Goal: Transaction & Acquisition: Book appointment/travel/reservation

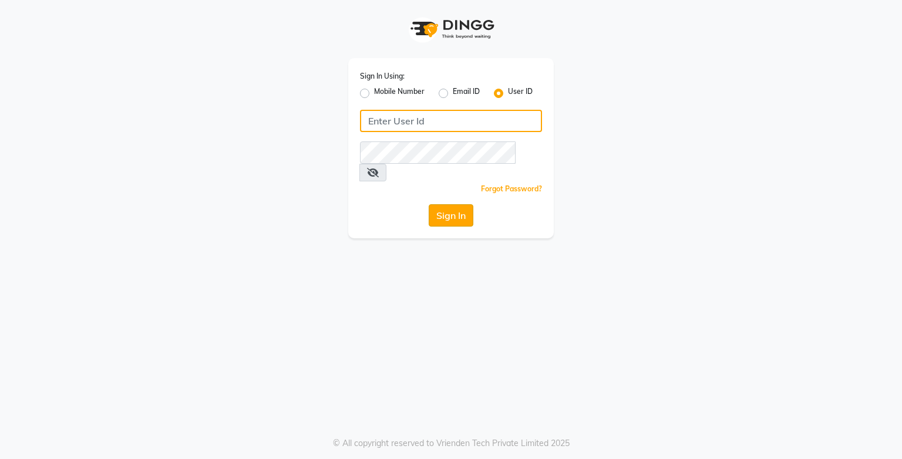
type input "browbeautyy"
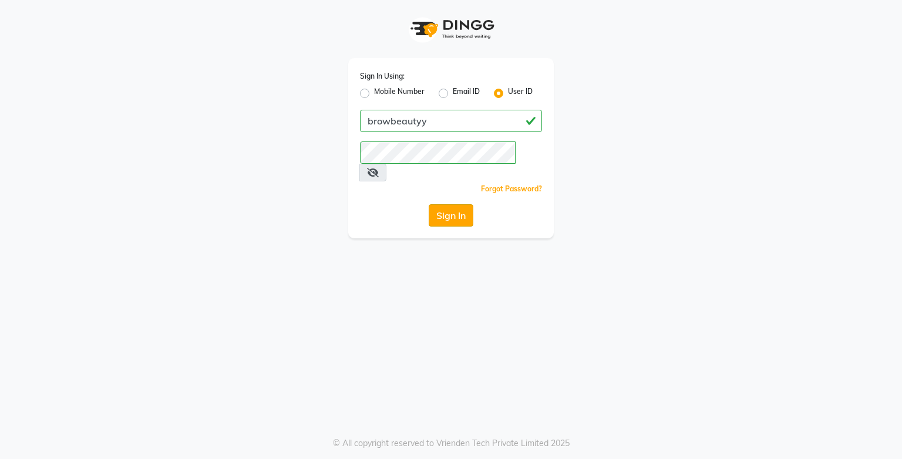
click at [460, 204] on button "Sign In" at bounding box center [451, 215] width 45 height 22
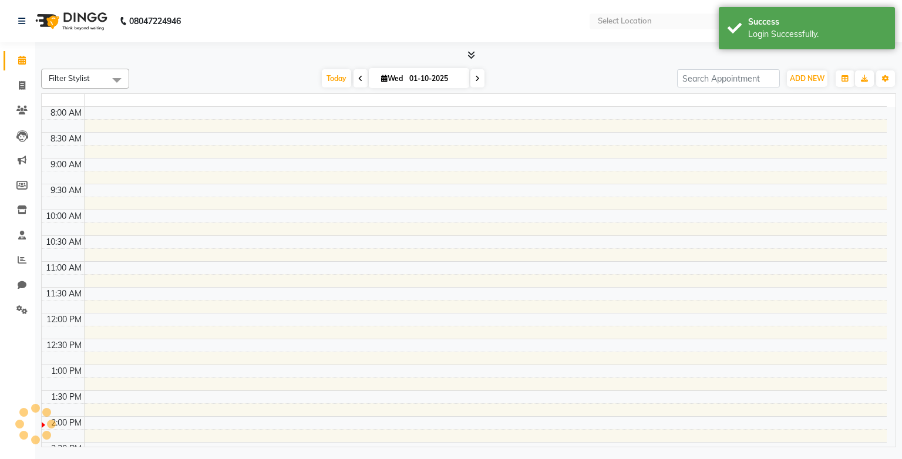
select select "en"
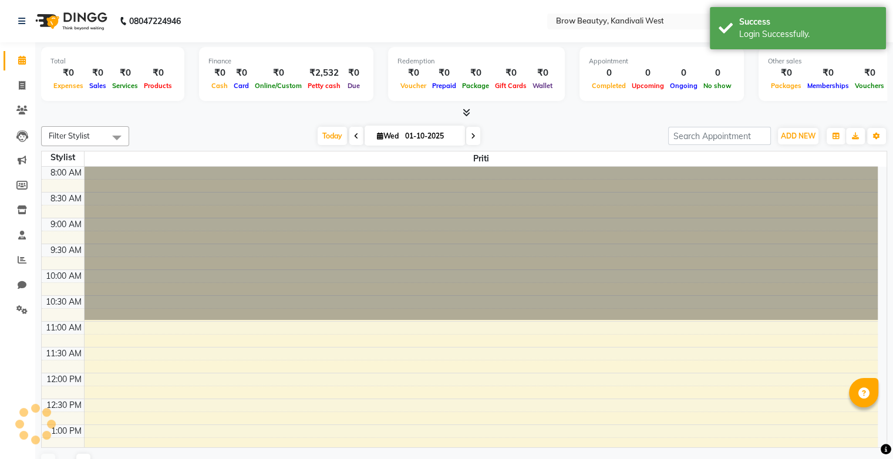
scroll to position [308, 0]
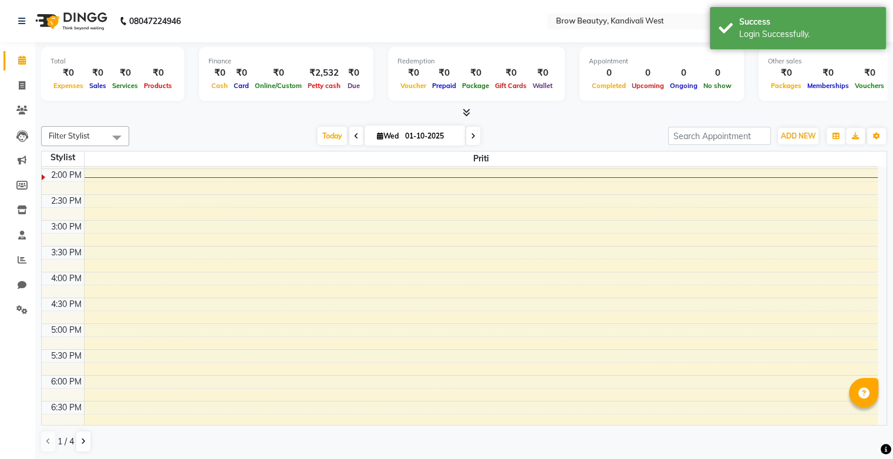
click at [416, 137] on input "01-10-2025" at bounding box center [431, 136] width 59 height 18
select select "10"
select select "2025"
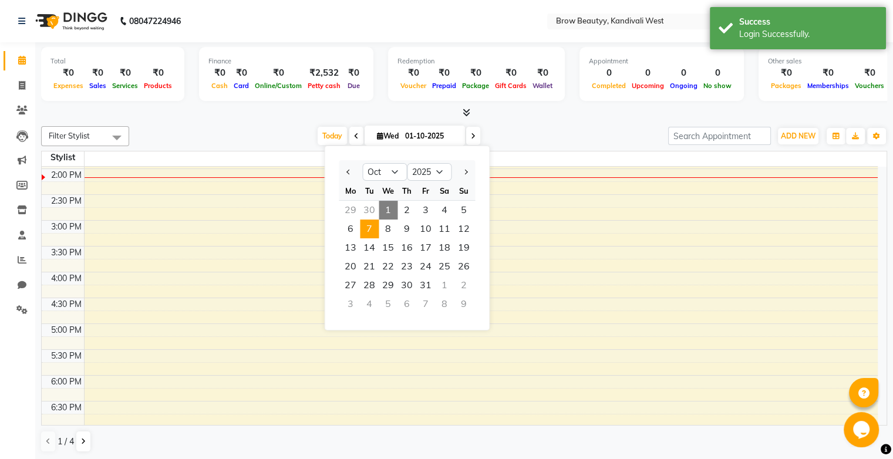
scroll to position [0, 0]
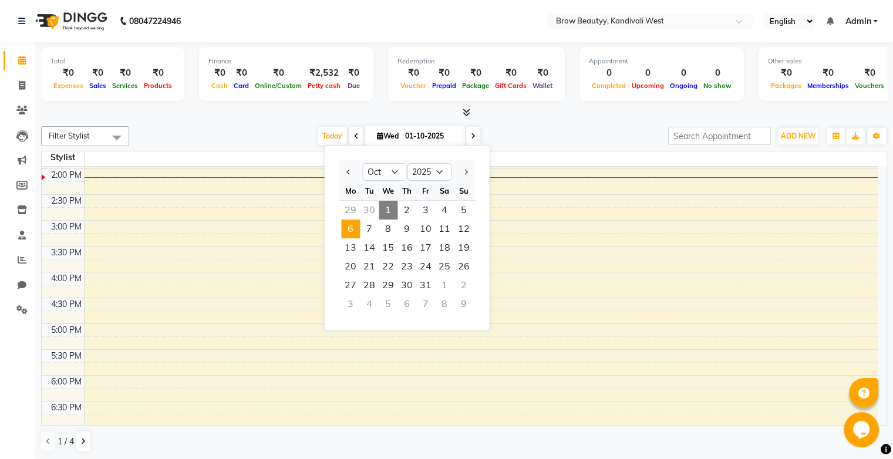
click at [348, 234] on span "6" at bounding box center [350, 229] width 19 height 19
type input "[DATE]"
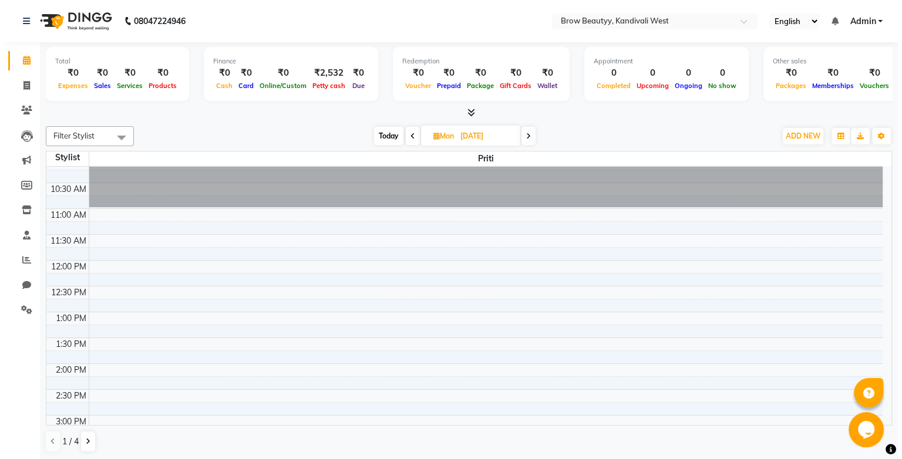
scroll to position [171, 0]
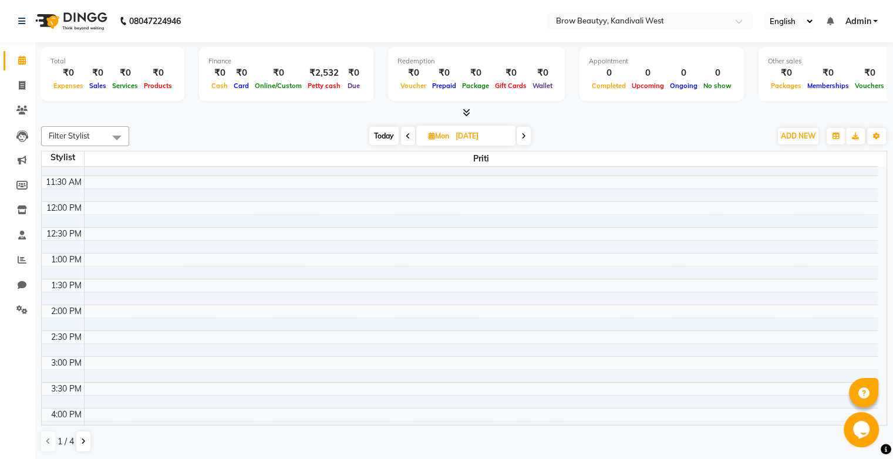
click at [64, 361] on div "3:00 PM" at bounding box center [66, 363] width 35 height 12
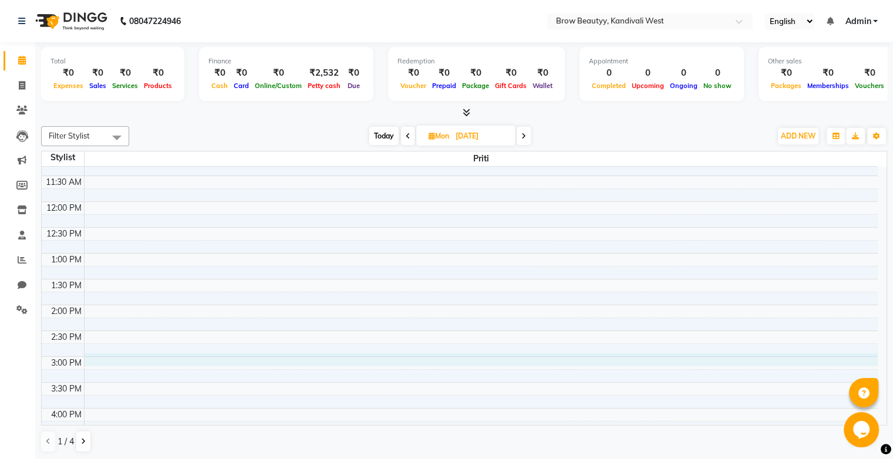
click at [94, 361] on div "8:00 AM 8:30 AM 9:00 AM 9:30 AM 10:00 AM 10:30 AM 11:00 AM 11:30 AM 12:00 PM 12…" at bounding box center [460, 330] width 836 height 671
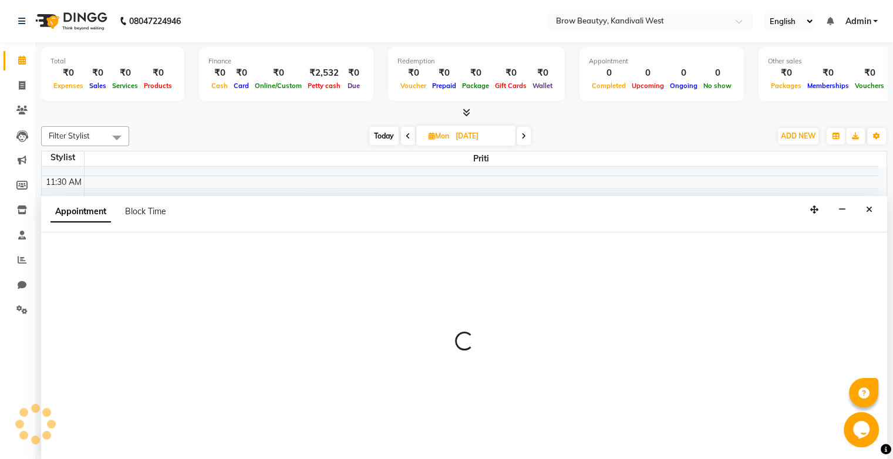
select select "92180"
select select "900"
select select "tentative"
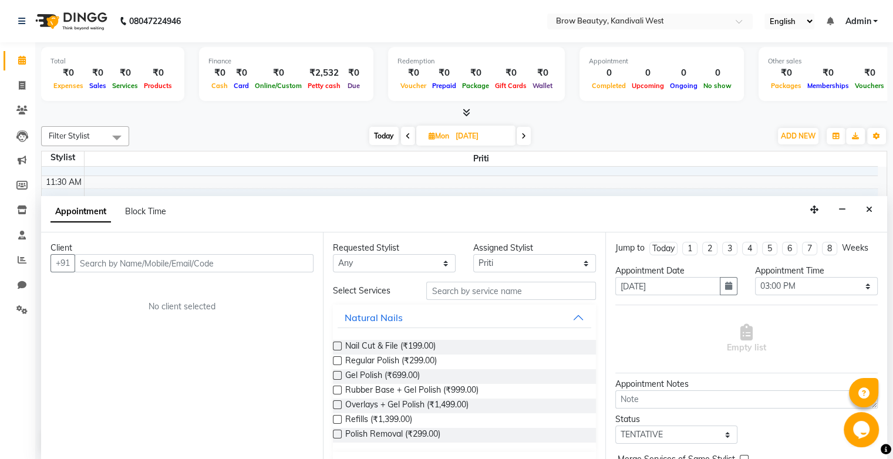
click at [191, 260] on input "text" at bounding box center [194, 263] width 239 height 18
type input "k"
type input "[PERSON_NAME]"
click at [296, 268] on button "Add Client" at bounding box center [289, 263] width 49 height 18
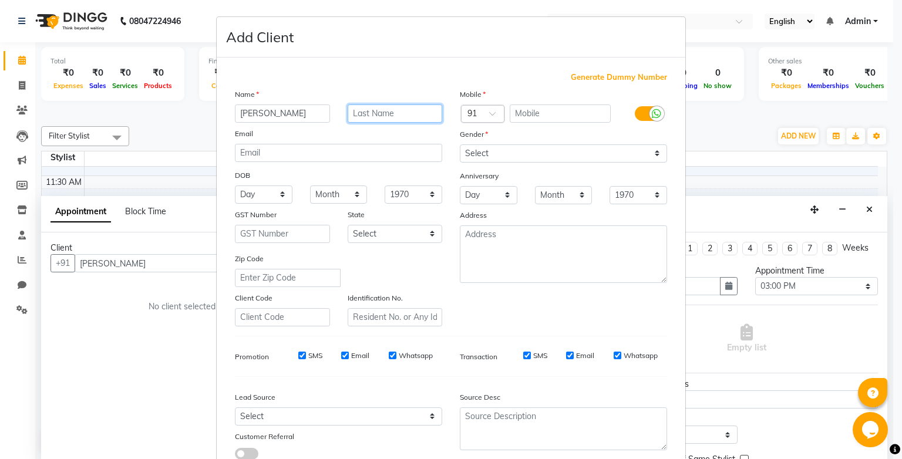
click at [391, 115] on input "text" at bounding box center [395, 114] width 95 height 18
drag, startPoint x: 298, startPoint y: 113, endPoint x: 260, endPoint y: 127, distance: 41.2
click at [260, 127] on div "Name [PERSON_NAME] Email DOB Day 01 02 03 04 05 06 07 08 09 10 11 12 13 14 15 1…" at bounding box center [338, 207] width 225 height 238
type input "Kiara"
click at [362, 123] on input "text" at bounding box center [395, 114] width 95 height 18
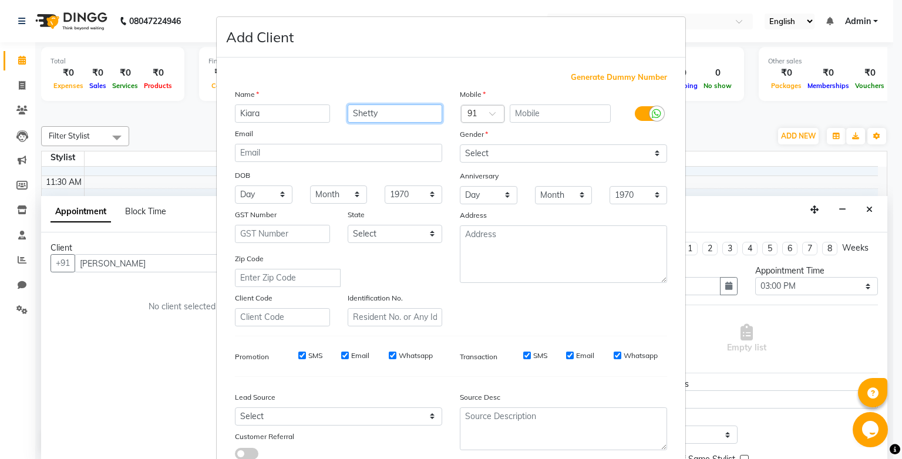
type input "Shetty"
click at [544, 110] on input "text" at bounding box center [561, 114] width 102 height 18
type input "8550983208"
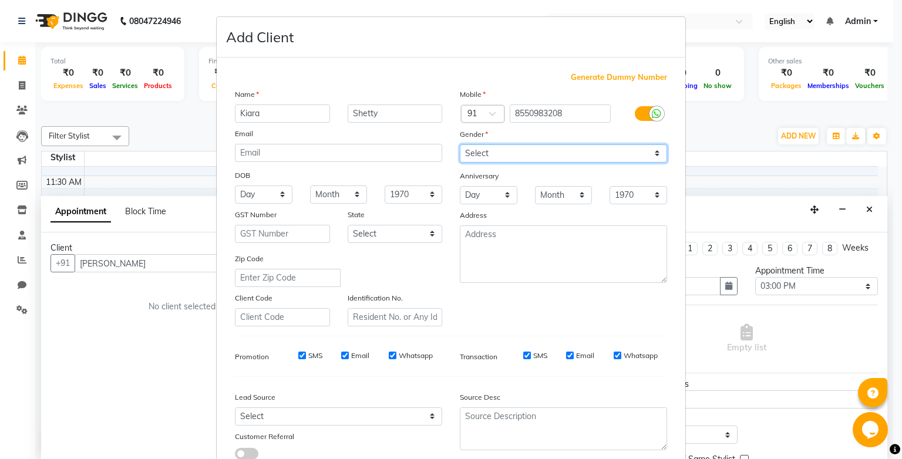
click at [518, 161] on select "Select [DEMOGRAPHIC_DATA] [DEMOGRAPHIC_DATA] Other Prefer Not To Say" at bounding box center [563, 153] width 207 height 18
select select "[DEMOGRAPHIC_DATA]"
click at [460, 145] on select "Select [DEMOGRAPHIC_DATA] [DEMOGRAPHIC_DATA] Other Prefer Not To Say" at bounding box center [563, 153] width 207 height 18
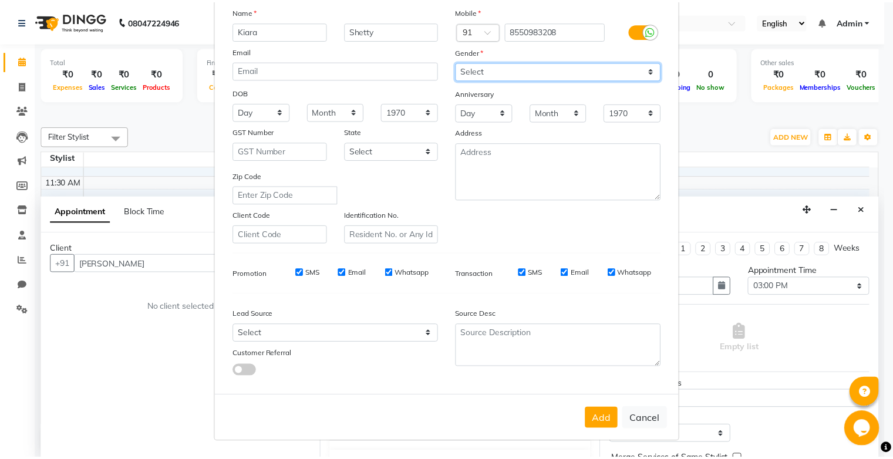
scroll to position [88, 0]
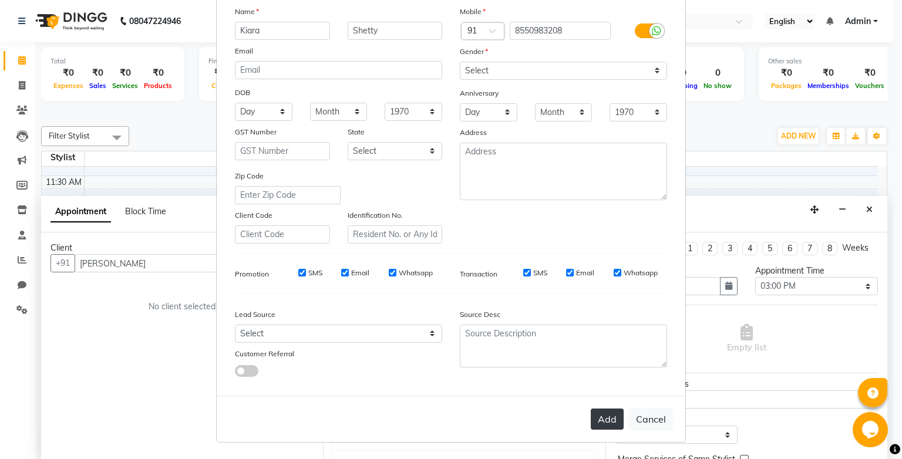
click at [597, 421] on button "Add" at bounding box center [607, 419] width 33 height 21
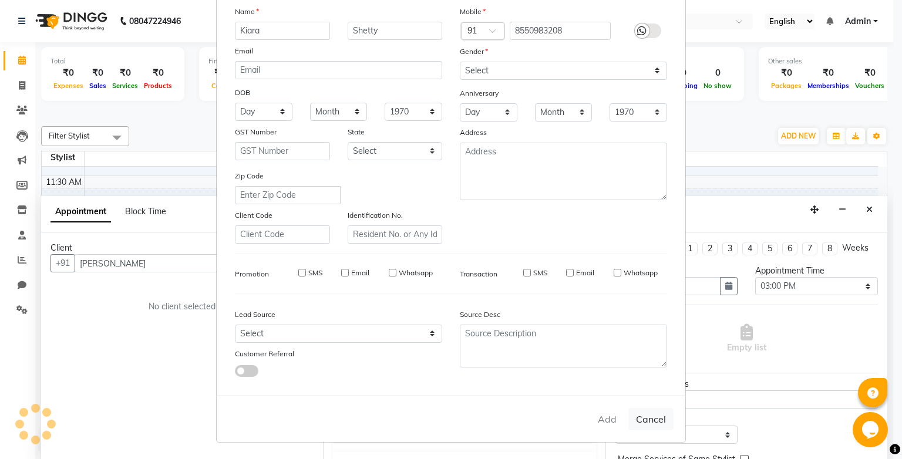
type input "8550983208"
select select
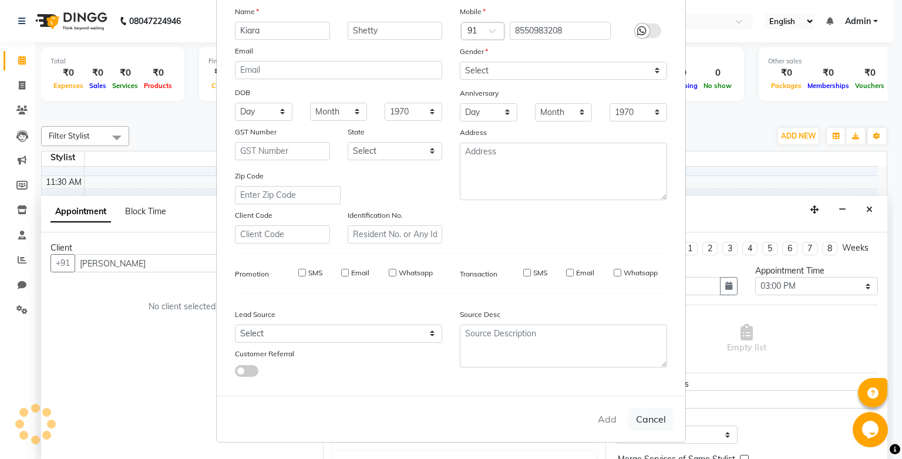
select select
checkbox input "false"
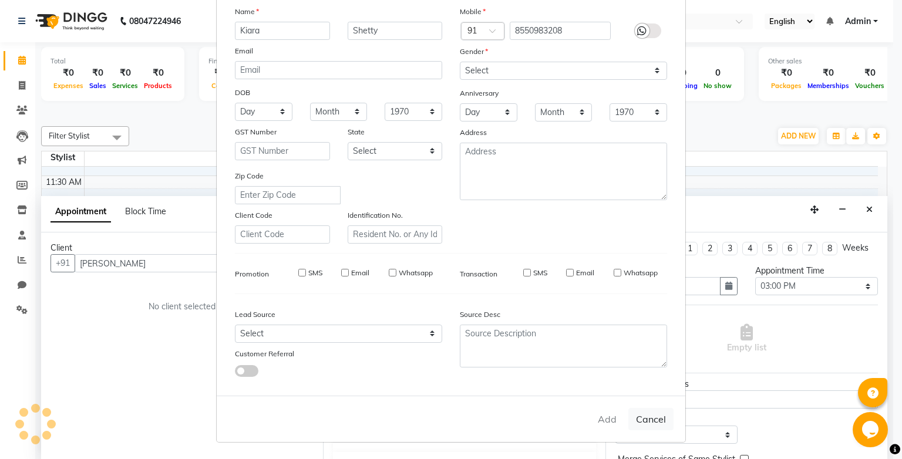
checkbox input "false"
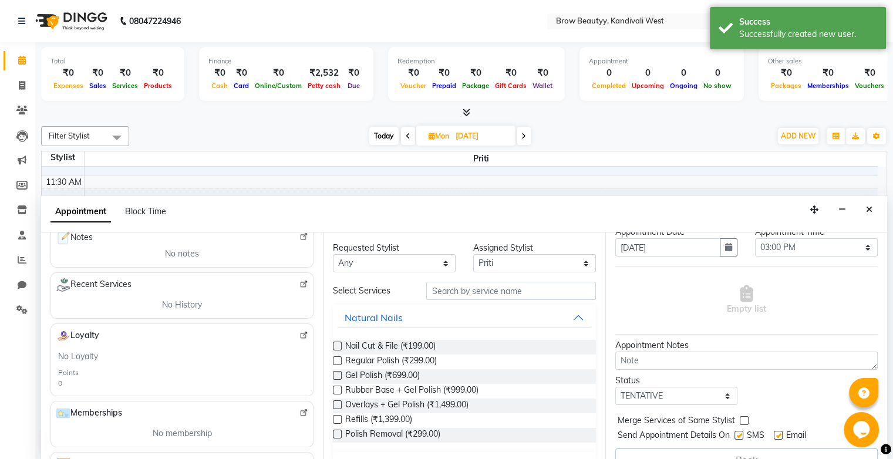
scroll to position [57, 0]
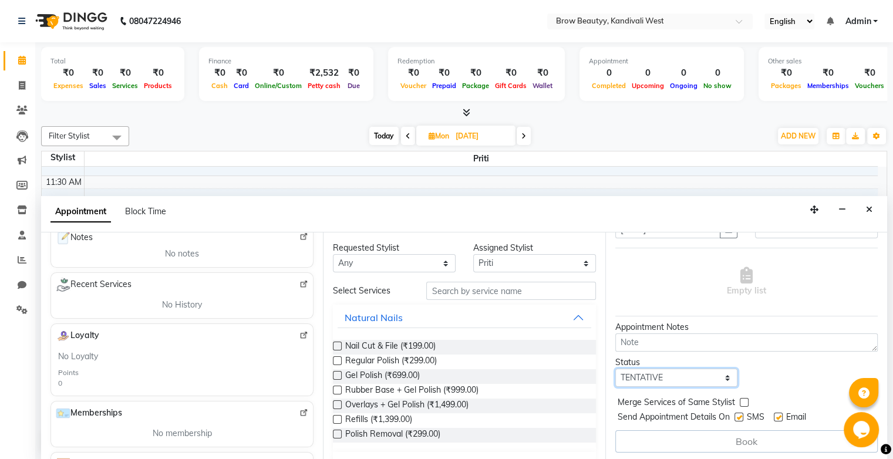
click at [661, 381] on select "Select TENTATIVE CONFIRM UPCOMING" at bounding box center [677, 378] width 123 height 18
select select "confirm booking"
click at [616, 369] on select "Select TENTATIVE CONFIRM UPCOMING" at bounding box center [677, 378] width 123 height 18
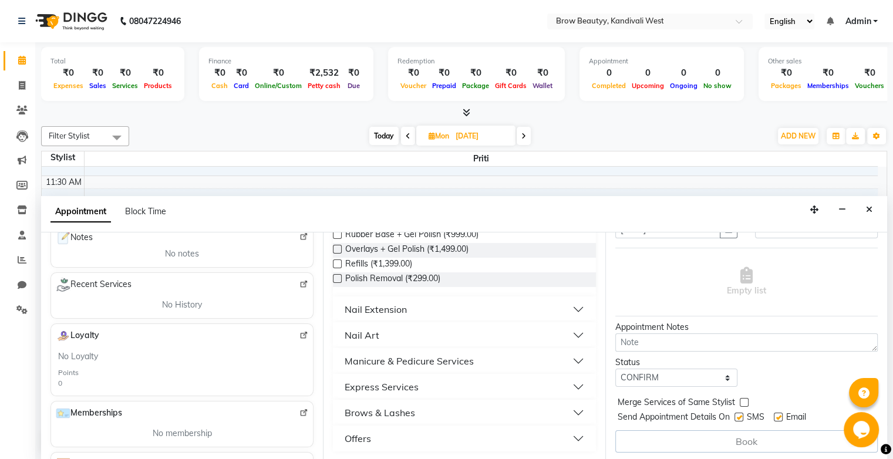
click at [752, 438] on div "Book" at bounding box center [747, 442] width 263 height 22
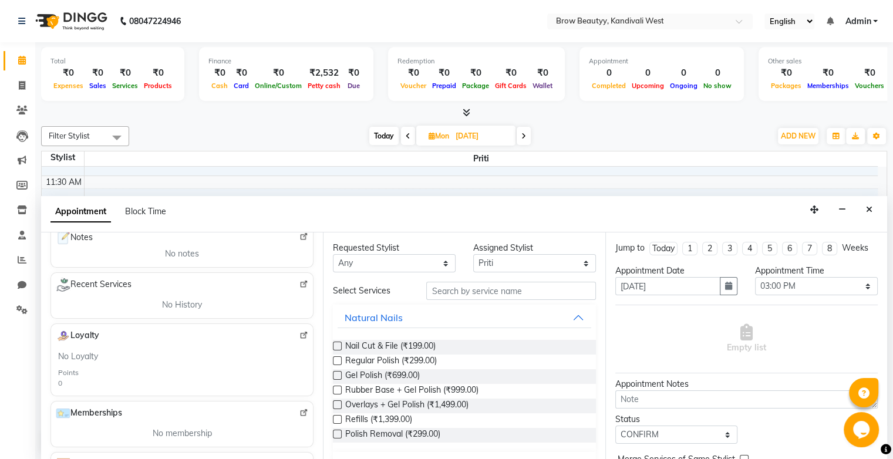
scroll to position [0, 0]
click at [521, 261] on select "Select [PERSON_NAME] Rempui [PERSON_NAME]" at bounding box center [534, 263] width 123 height 18
click at [409, 309] on button "Natural Nails" at bounding box center [464, 317] width 253 height 21
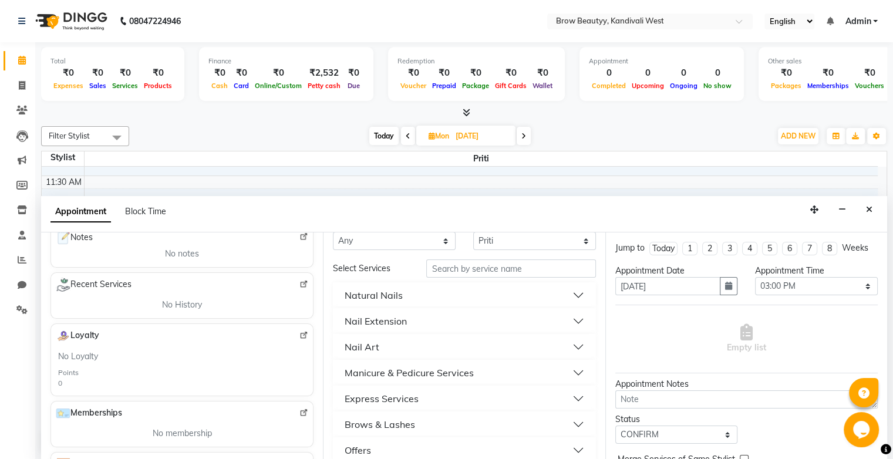
scroll to position [34, 0]
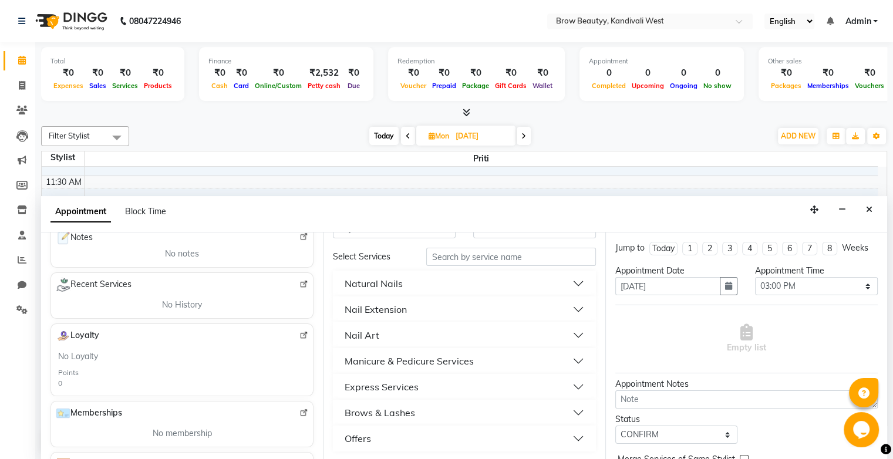
click at [442, 310] on button "Nail Extension" at bounding box center [464, 309] width 253 height 21
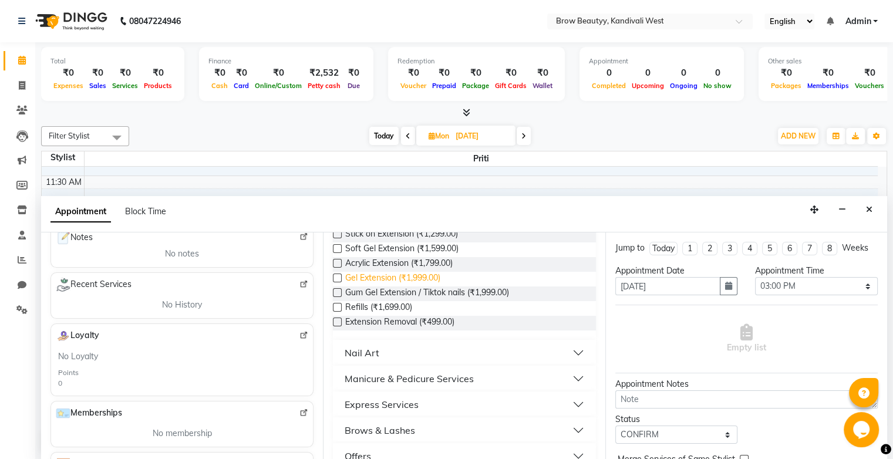
scroll to position [152, 0]
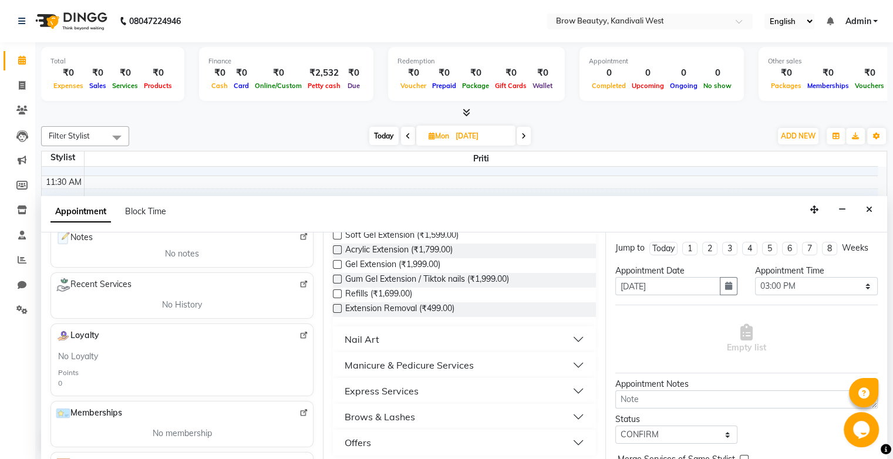
click at [334, 290] on label at bounding box center [337, 294] width 9 height 9
click at [334, 291] on input "checkbox" at bounding box center [337, 295] width 8 height 8
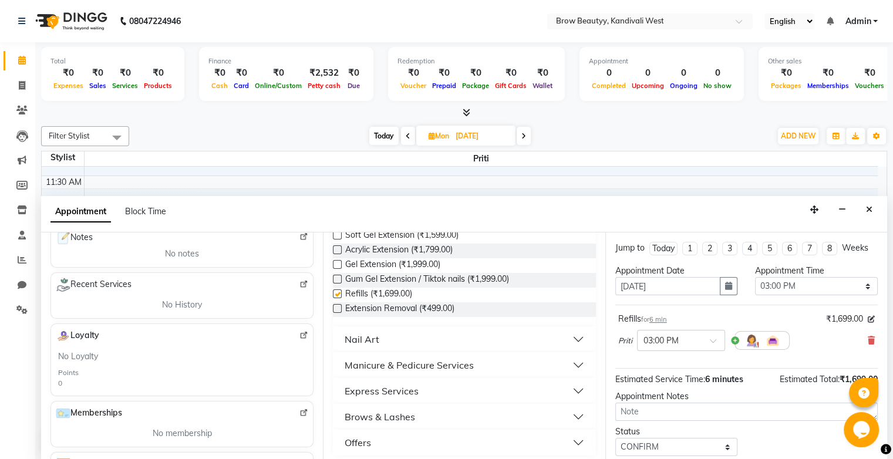
checkbox input "false"
click at [868, 337] on icon at bounding box center [871, 341] width 7 height 8
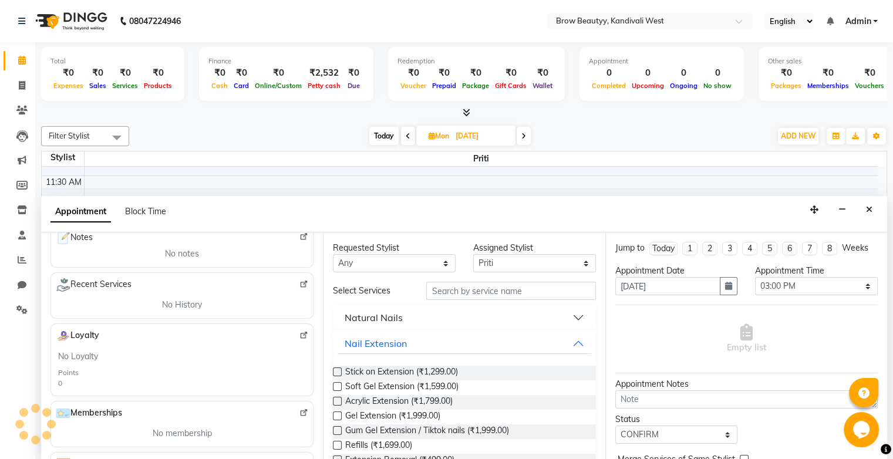
click at [336, 386] on label at bounding box center [337, 386] width 9 height 9
click at [336, 386] on input "checkbox" at bounding box center [337, 388] width 8 height 8
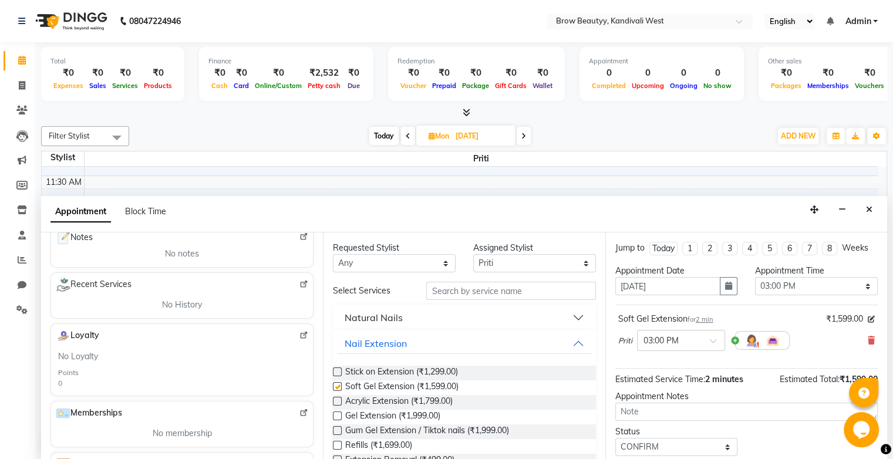
checkbox input "false"
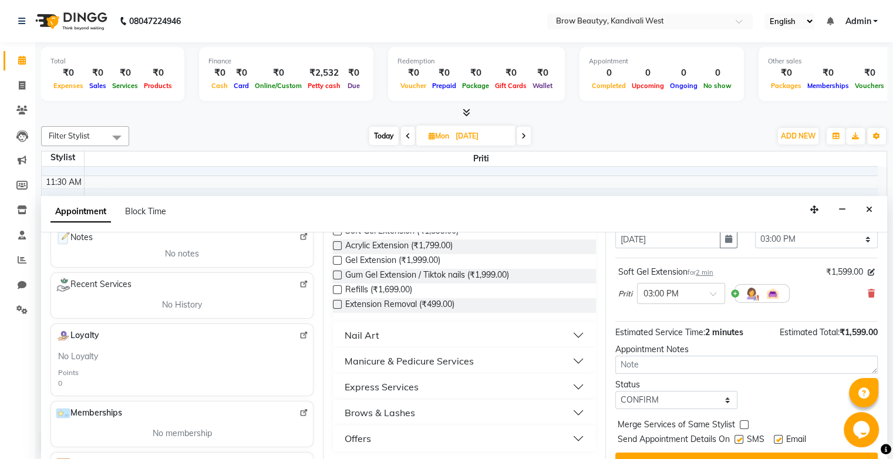
scroll to position [69, 0]
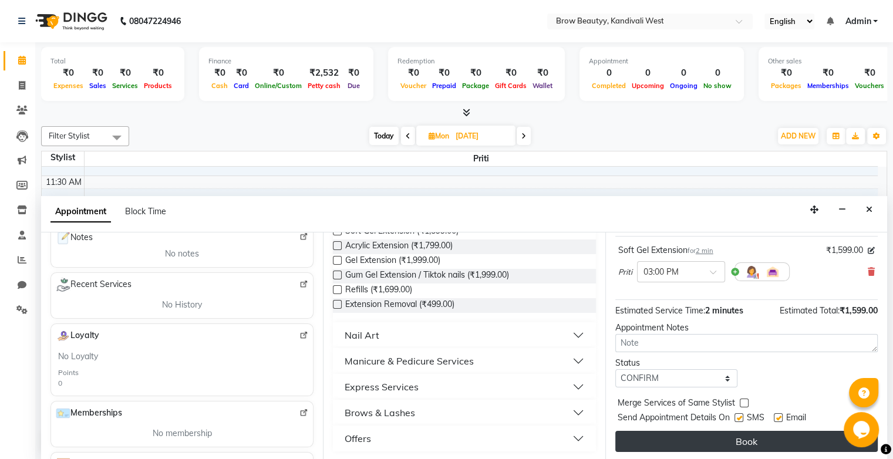
click at [725, 444] on button "Book" at bounding box center [747, 441] width 263 height 21
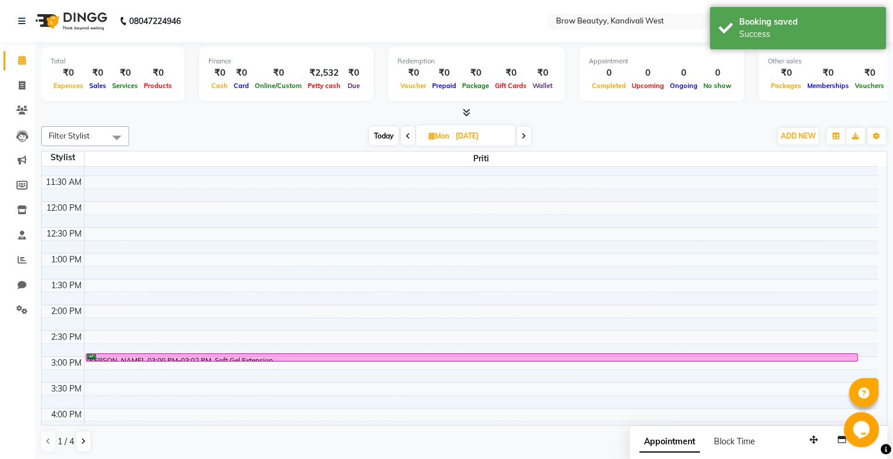
scroll to position [0, 0]
